Goal: Find specific page/section: Find specific page/section

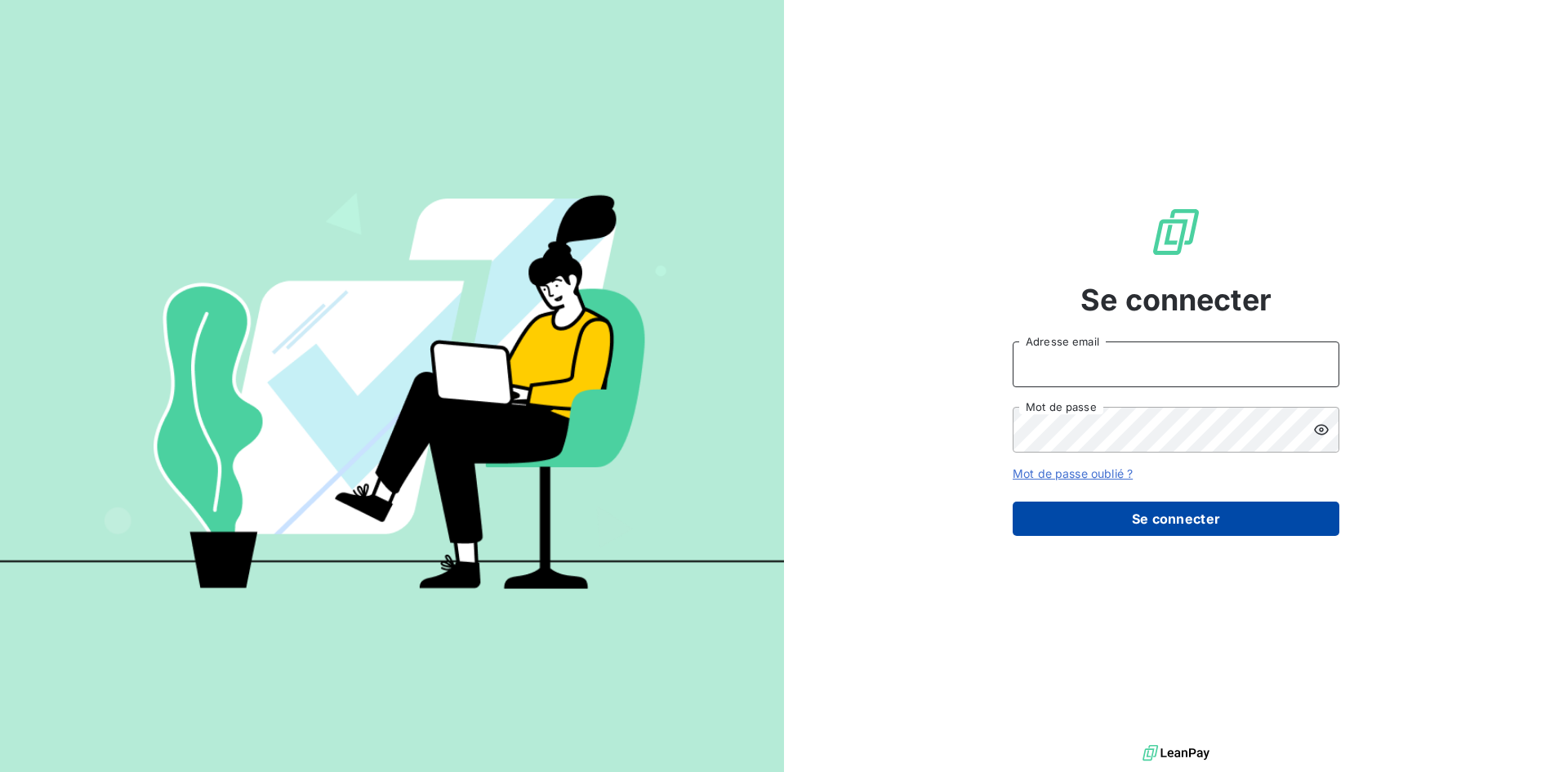
type input "[EMAIL_ADDRESS][DOMAIN_NAME]"
click at [1156, 514] on button "Se connecter" at bounding box center [1176, 519] width 327 height 35
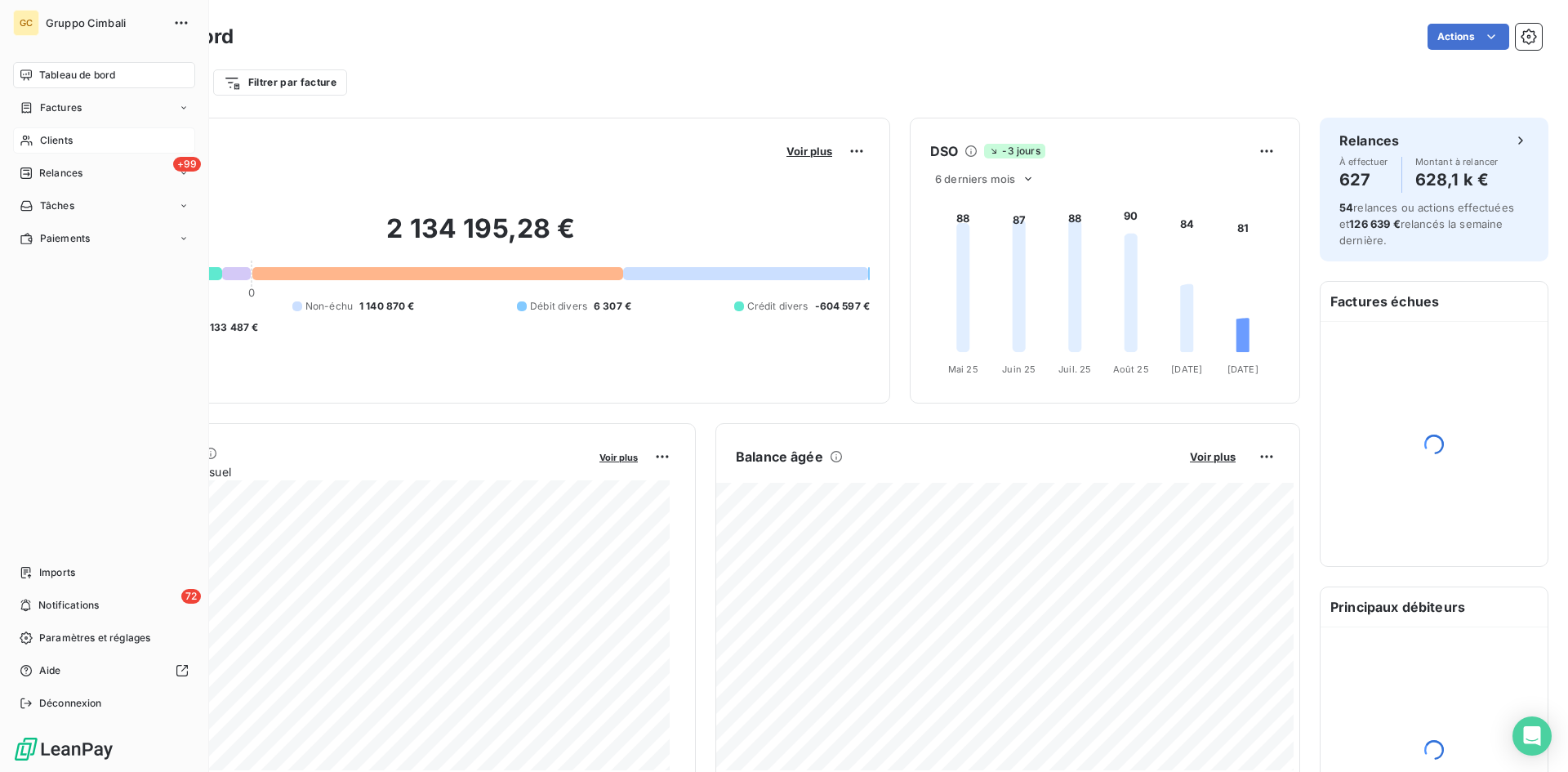
click at [37, 141] on div "Clients" at bounding box center [104, 140] width 182 height 26
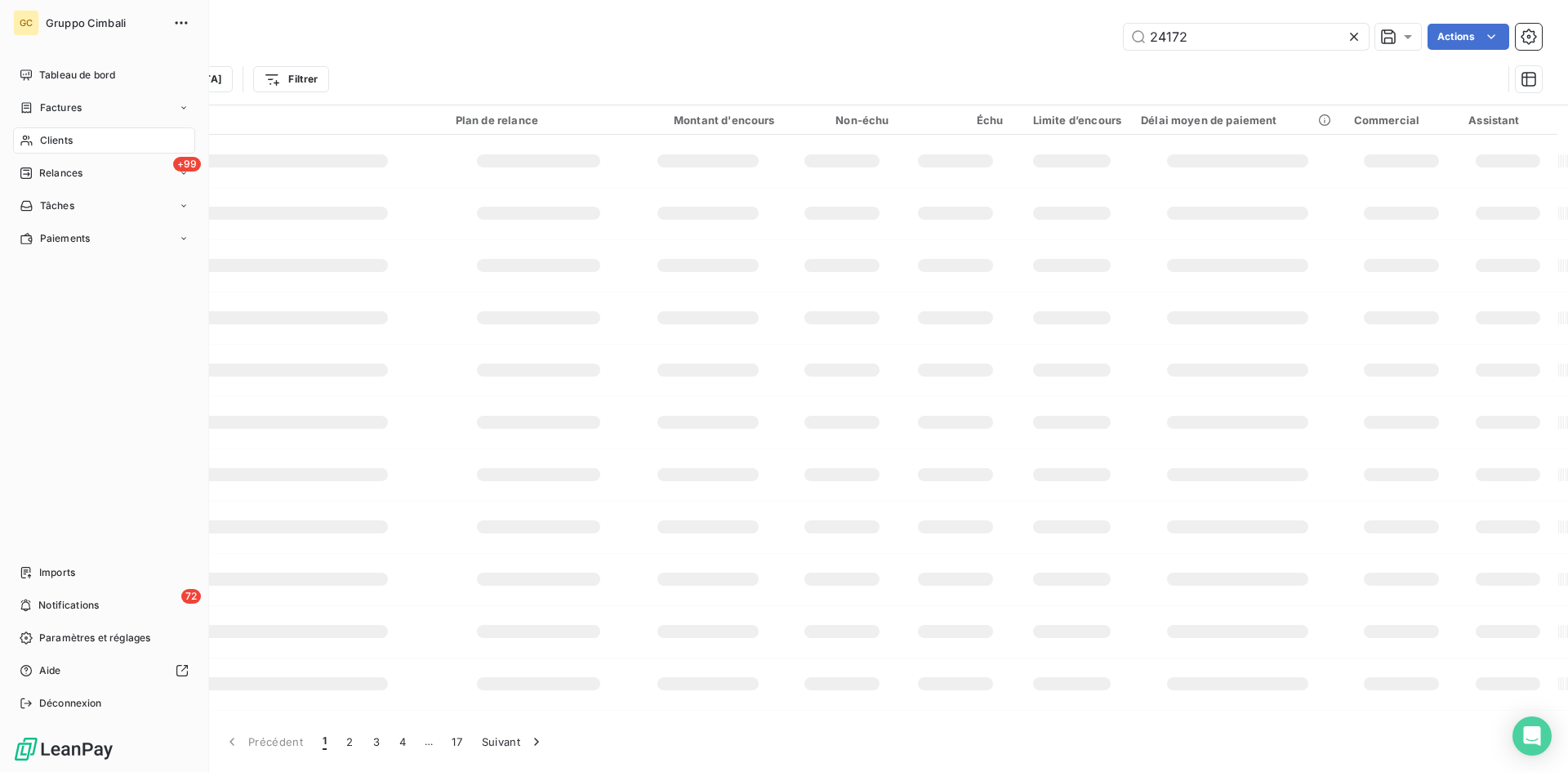
type input "24172"
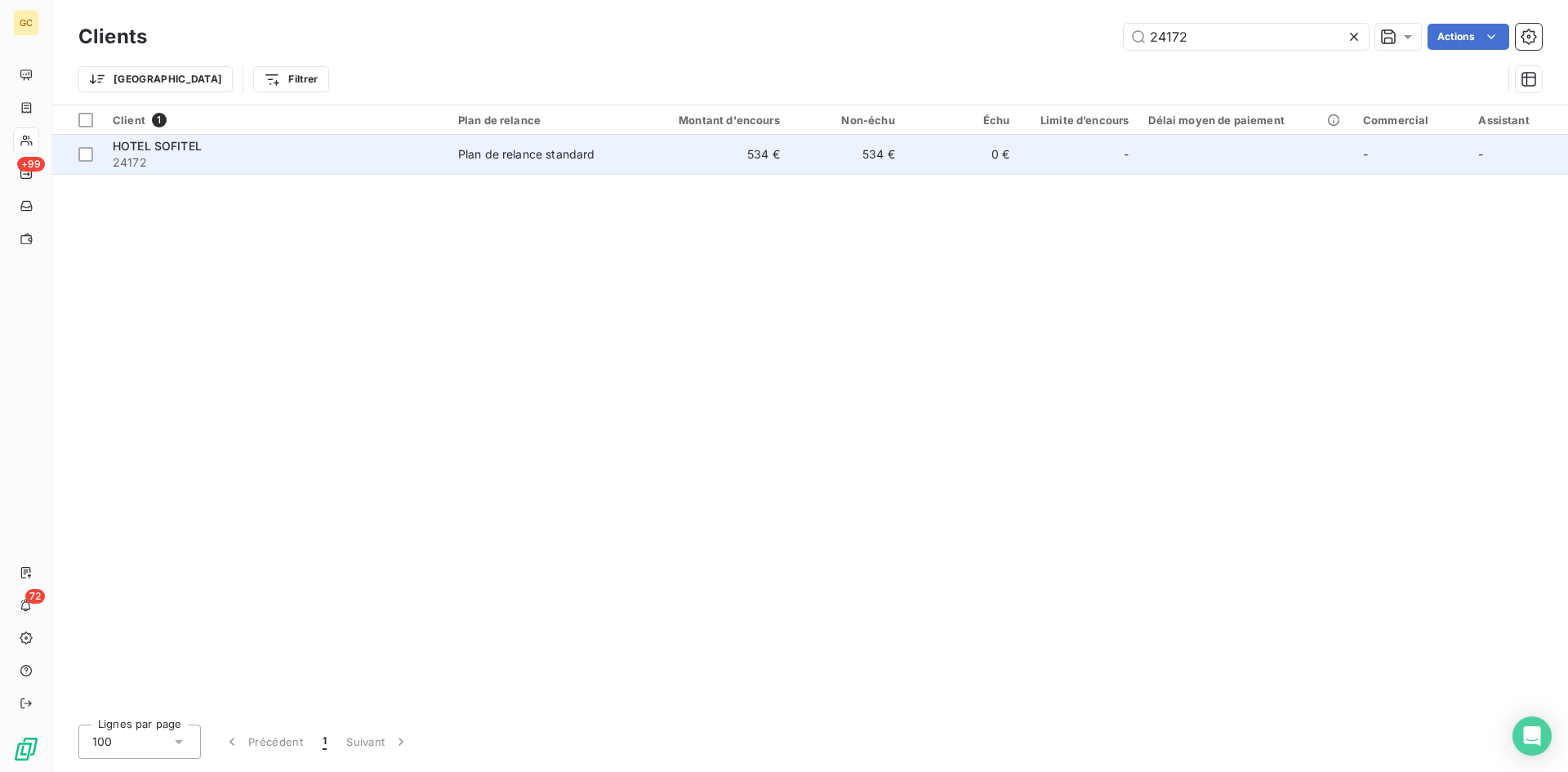
click at [164, 152] on span "HOTEL SOFITEL" at bounding box center [157, 145] width 89 height 14
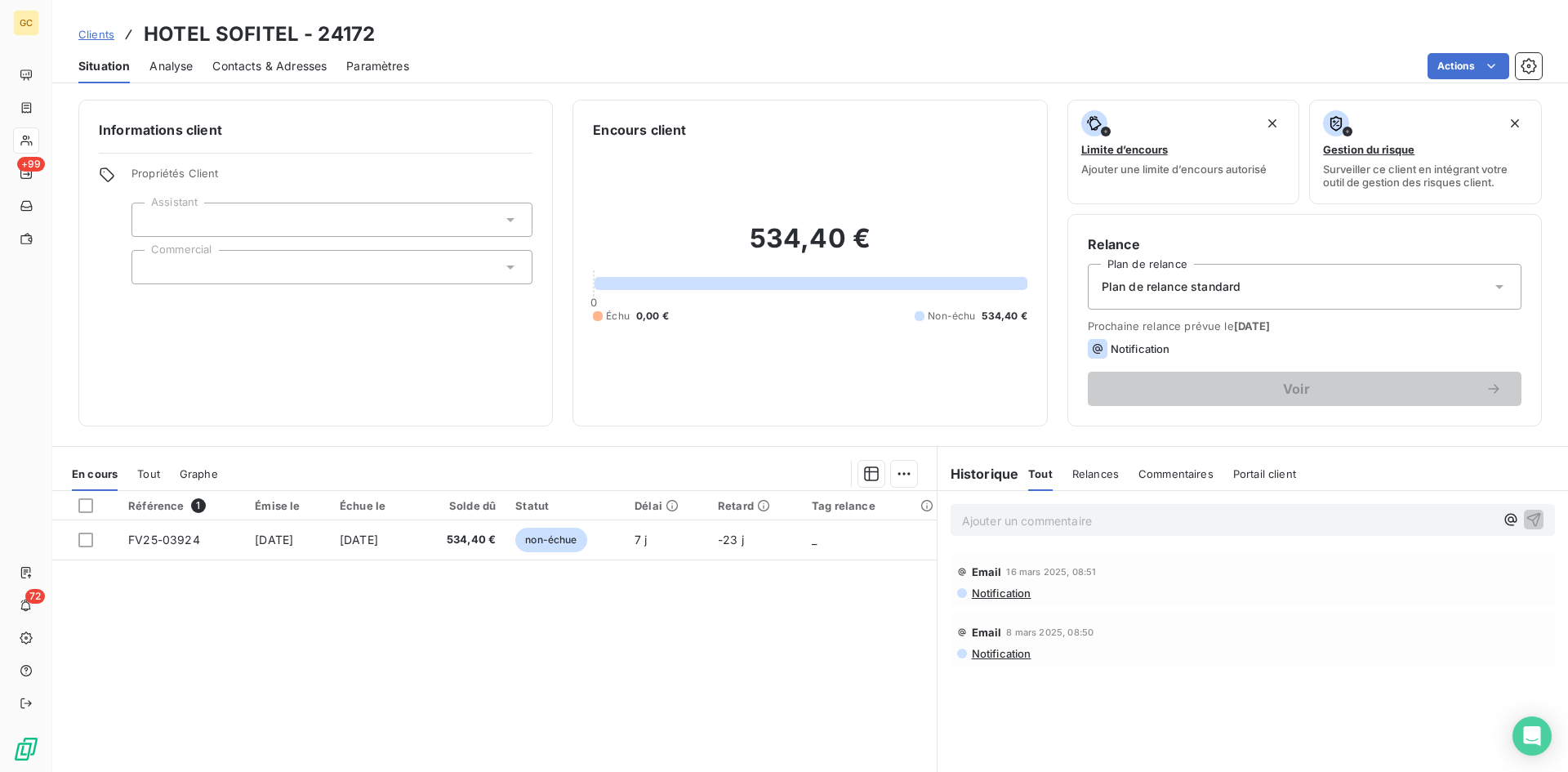
click at [272, 64] on span "Contacts & Adresses" at bounding box center [270, 66] width 114 height 16
